Goal: Information Seeking & Learning: Learn about a topic

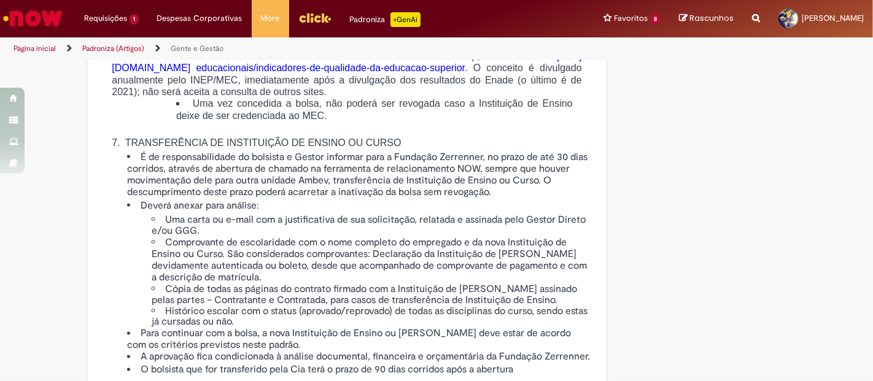
scroll to position [1842, 0]
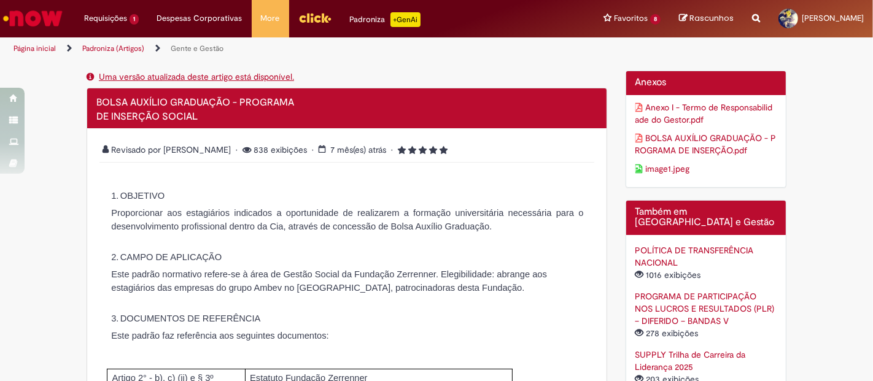
scroll to position [273, 0]
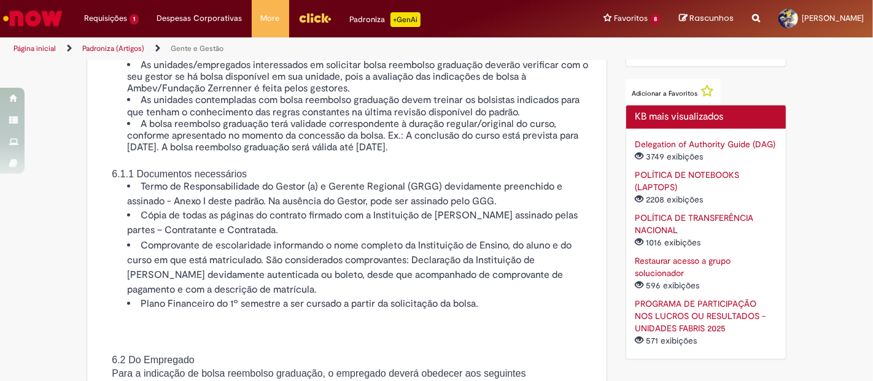
scroll to position [1023, 0]
